Goal: Information Seeking & Learning: Learn about a topic

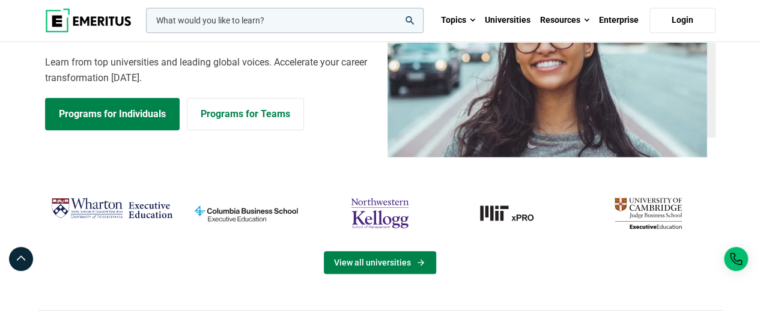
click at [416, 264] on icon "View Universities" at bounding box center [421, 263] width 10 height 10
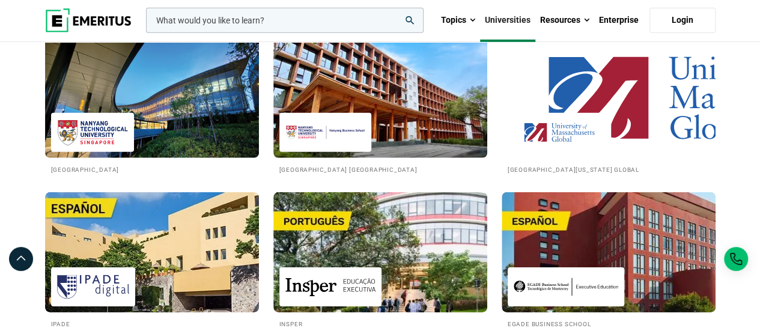
scroll to position [1784, 0]
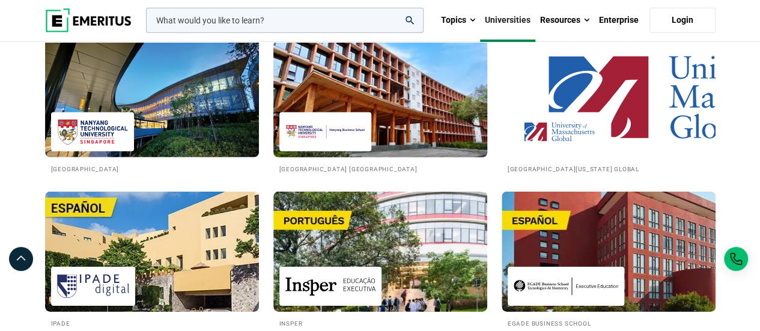
click at [344, 111] on img at bounding box center [379, 97] width 235 height 132
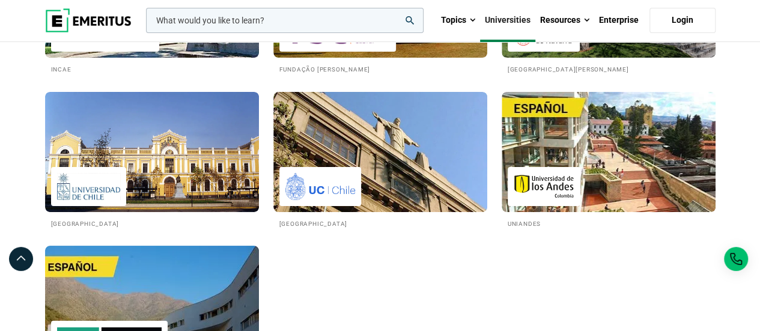
scroll to position [2192, 0]
